Goal: Task Accomplishment & Management: Manage account settings

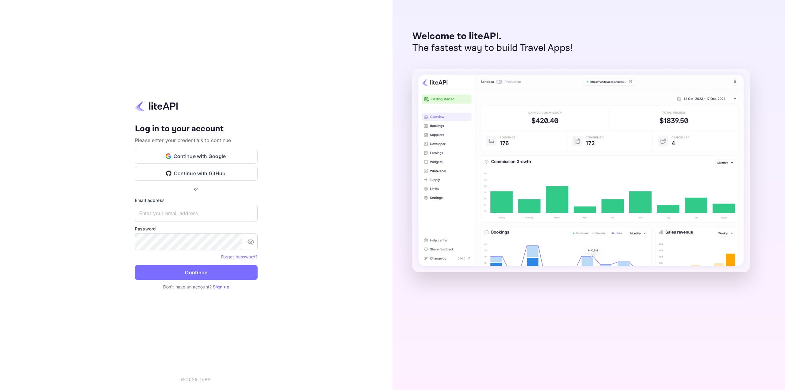
type input "info@davetimmer.com"
click at [168, 272] on button "Continue" at bounding box center [196, 272] width 123 height 15
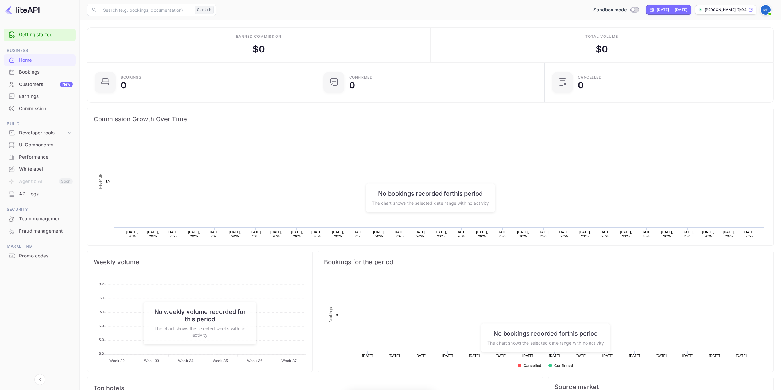
scroll to position [95, 220]
click at [614, 6] on div "Sandbox mode" at bounding box center [616, 9] width 50 height 7
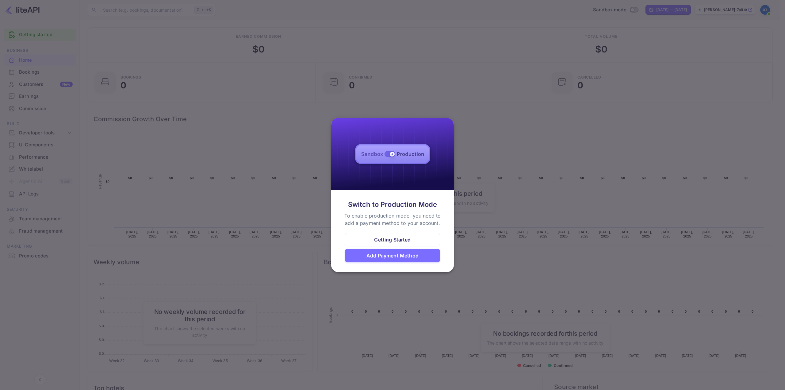
click at [498, 149] on div at bounding box center [392, 195] width 785 height 390
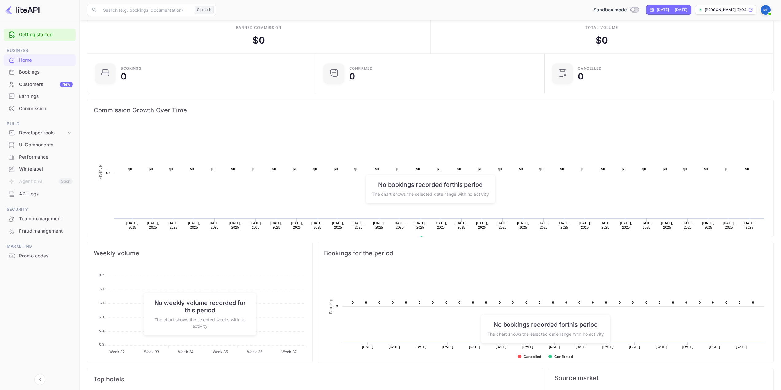
scroll to position [0, 0]
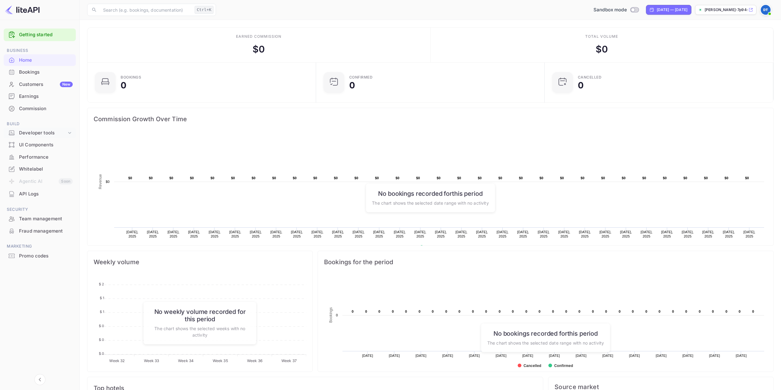
click at [69, 133] on icon at bounding box center [69, 133] width 3 height 2
